Goal: Navigation & Orientation: Find specific page/section

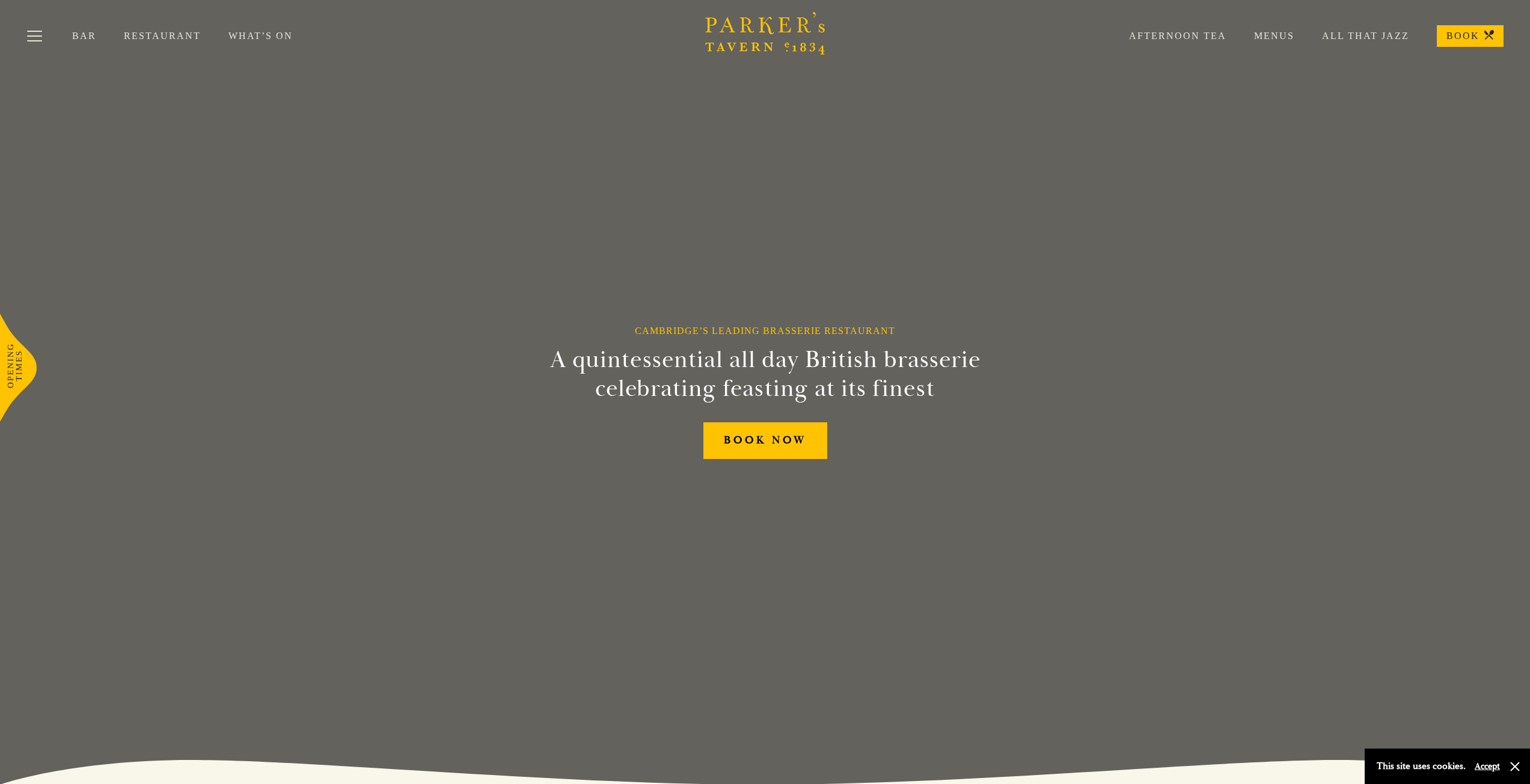
click at [153, 37] on link "Restaurant" at bounding box center [176, 36] width 105 height 12
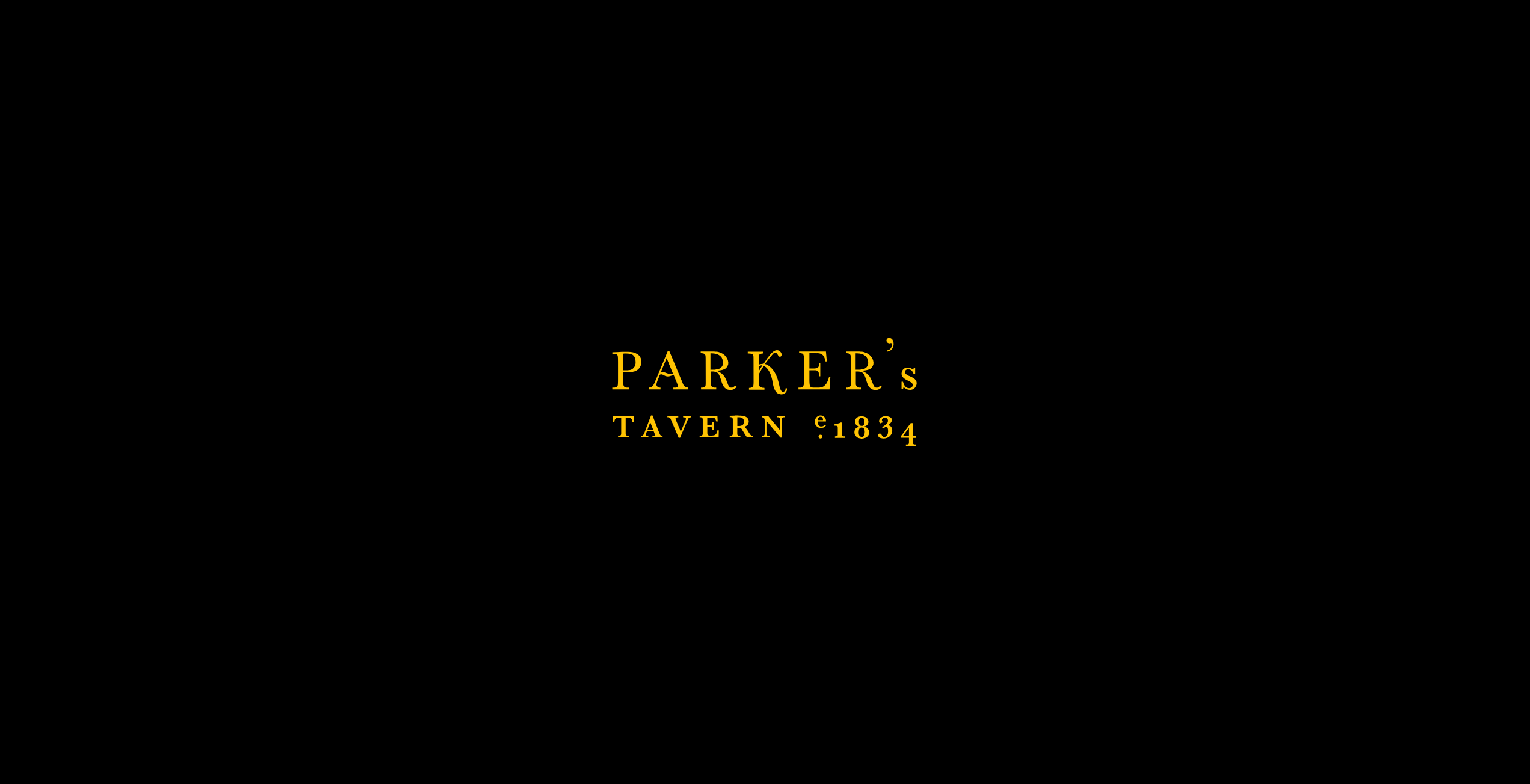
scroll to position [300, 0]
